Goal: Check status: Check status

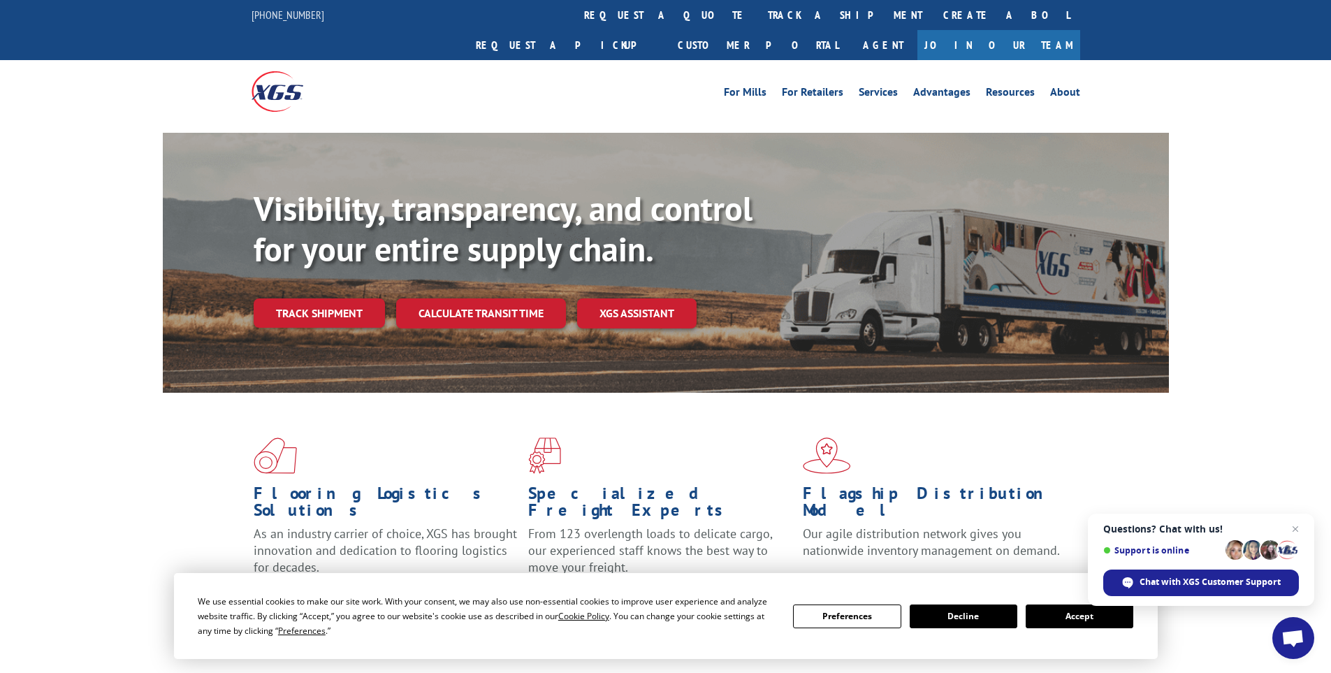
click at [1058, 614] on button "Accept" at bounding box center [1080, 617] width 108 height 24
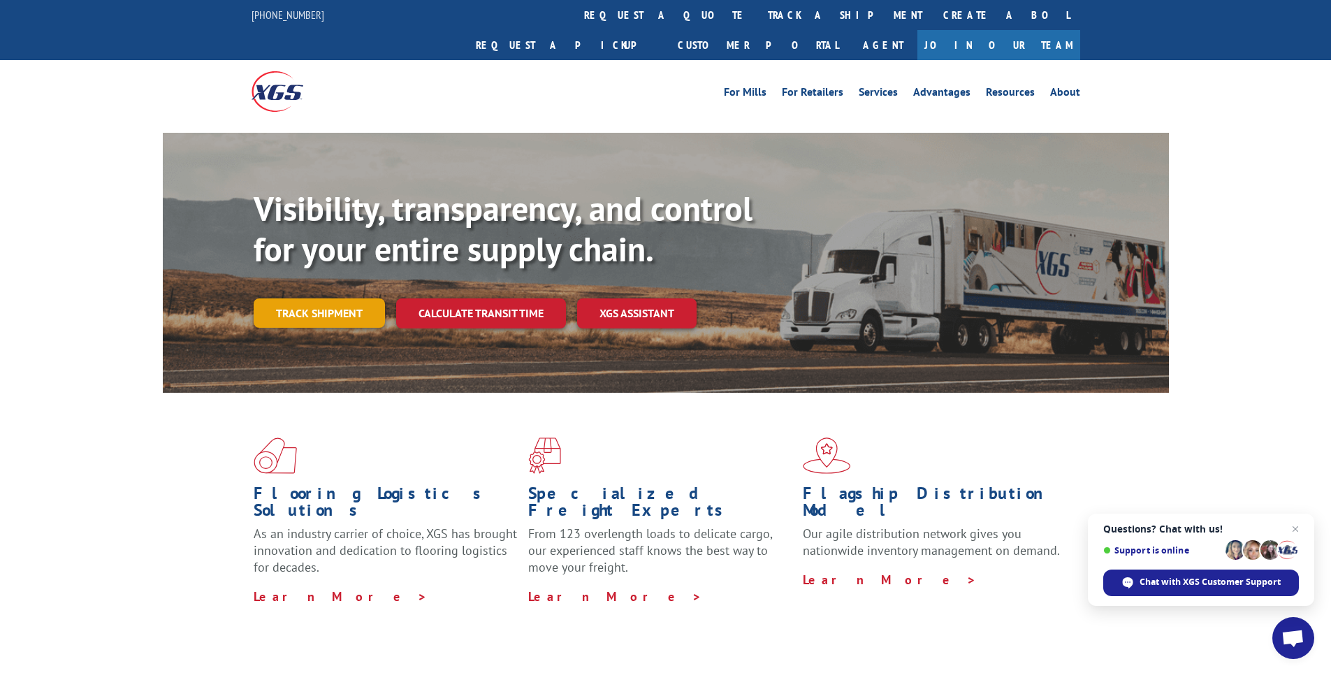
click at [308, 298] on link "Track shipment" at bounding box center [319, 312] width 131 height 29
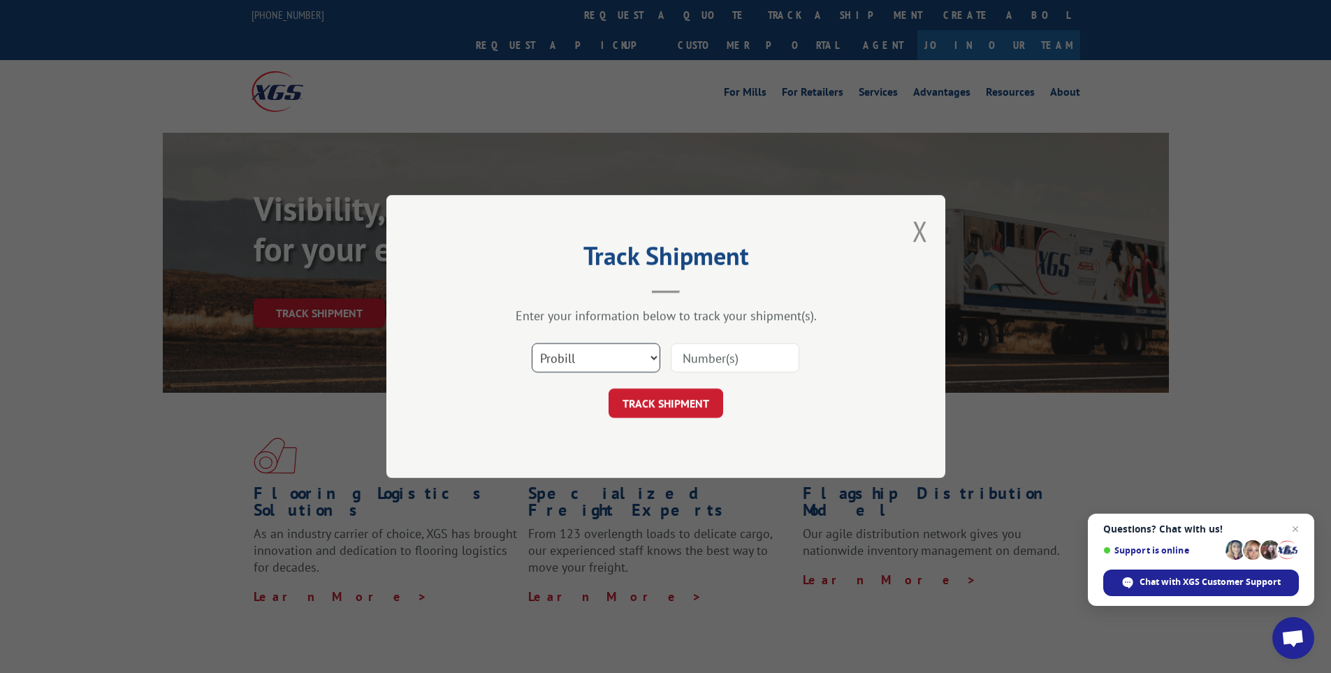
click at [579, 354] on select "Select category... Probill BOL PO" at bounding box center [596, 357] width 129 height 29
select select "bol"
click at [532, 343] on select "Select category... Probill BOL PO" at bounding box center [596, 357] width 129 height 29
click at [710, 360] on input at bounding box center [735, 357] width 129 height 29
type input "5225855"
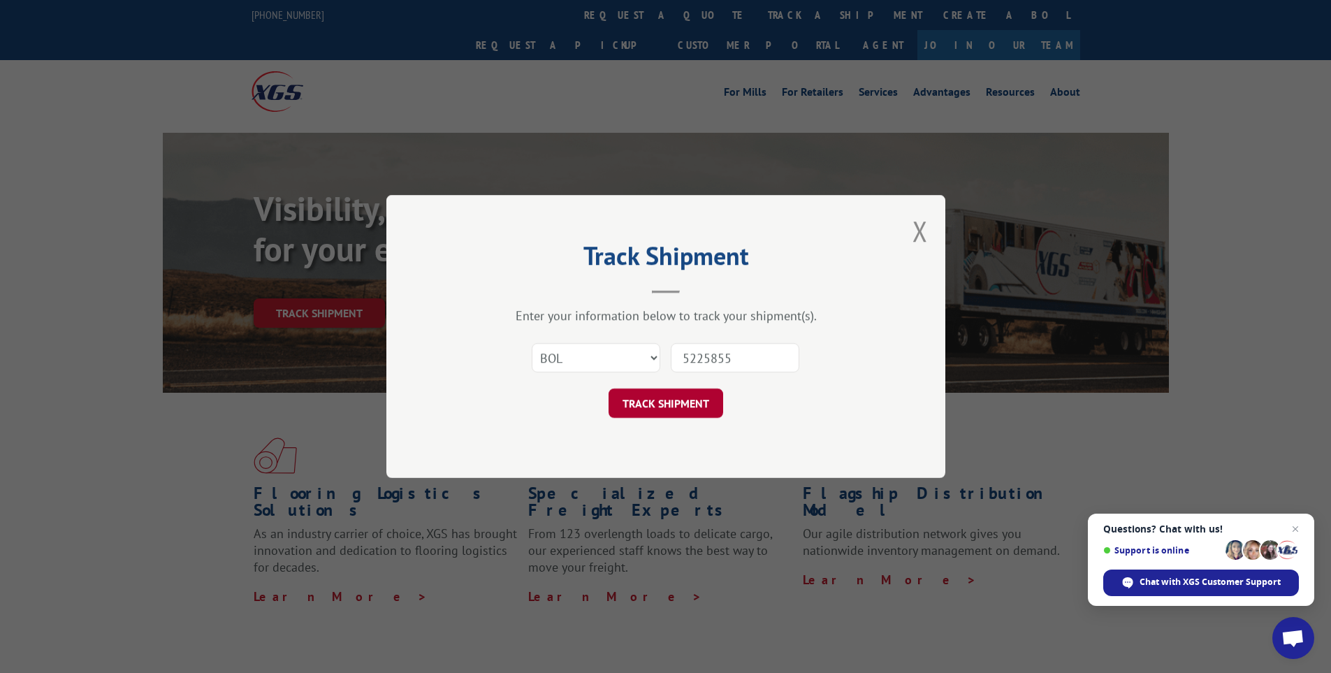
click at [690, 403] on button "TRACK SHIPMENT" at bounding box center [666, 403] width 115 height 29
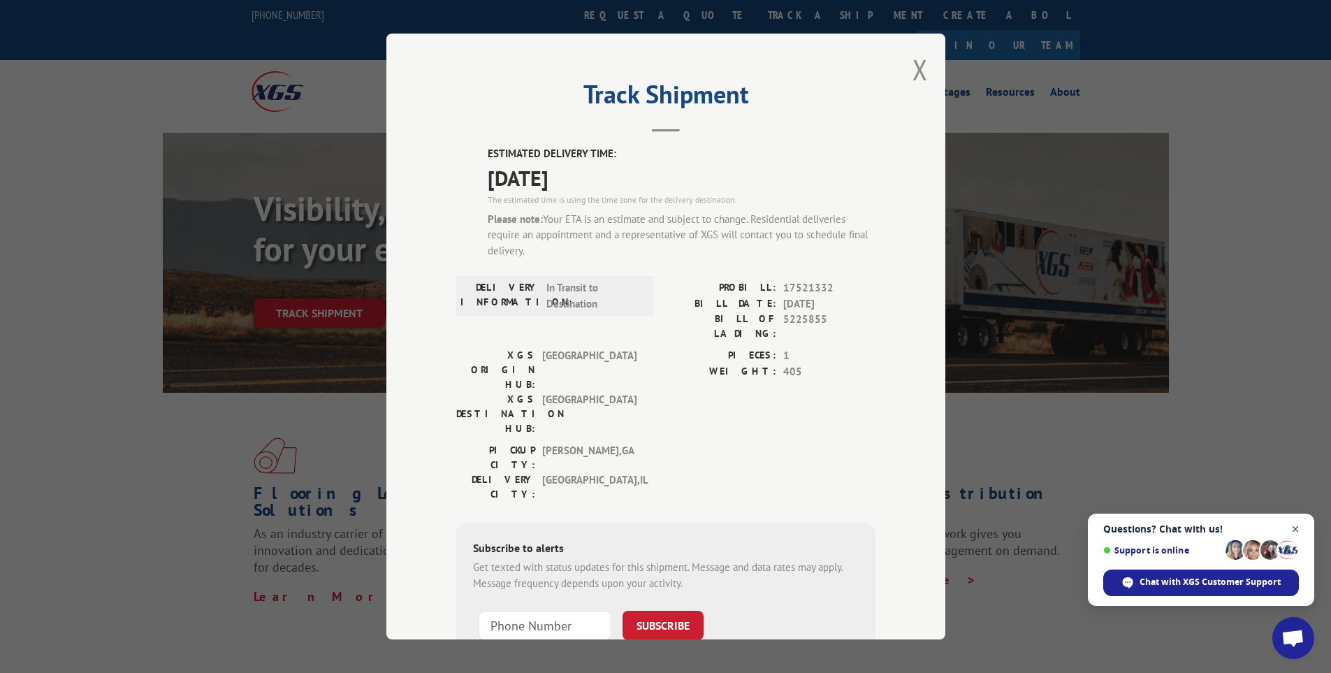
click at [1299, 528] on span "Close chat" at bounding box center [1295, 529] width 17 height 17
